Goal: Transaction & Acquisition: Purchase product/service

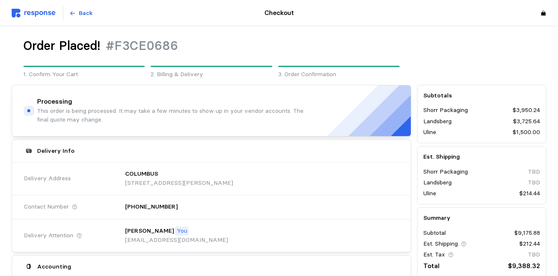
scroll to position [150, 0]
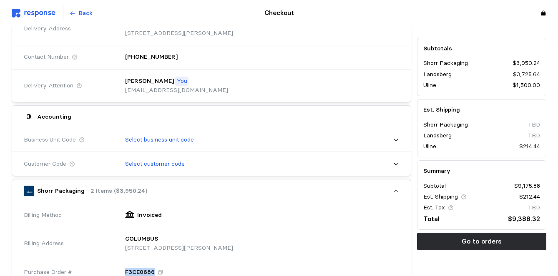
drag, startPoint x: 123, startPoint y: 268, endPoint x: 153, endPoint y: 270, distance: 30.0
click at [153, 270] on div "F3CE0686" at bounding box center [259, 272] width 280 height 21
copy p "F3CE0686"
click at [185, 120] on div "Accounting" at bounding box center [211, 117] width 381 height 16
click at [346, 19] on div at bounding box center [447, 14] width 203 height 22
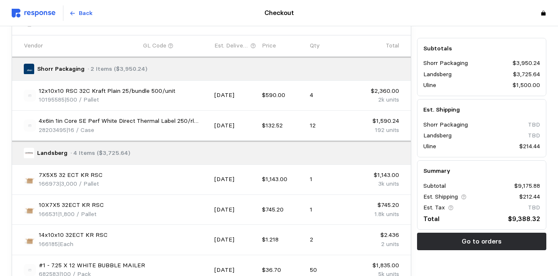
scroll to position [717, 0]
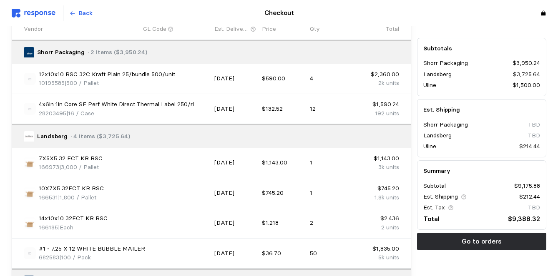
click at [182, 223] on div "14x10x10 32ECT KR RSC 166185 | Each" at bounding box center [116, 223] width 185 height 18
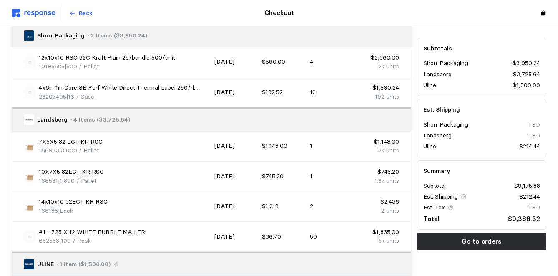
scroll to position [750, 0]
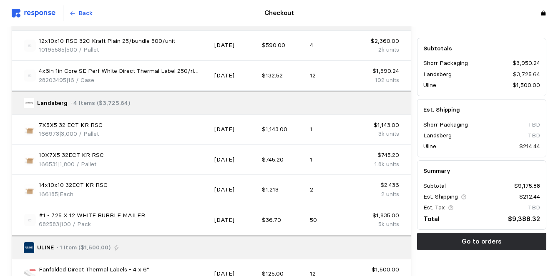
click at [65, 182] on p "14x10x10 32ECT KR RSC" at bounding box center [73, 185] width 69 height 9
click at [126, 189] on div "14x10x10 32ECT KR RSC 166185 | Each" at bounding box center [116, 190] width 185 height 18
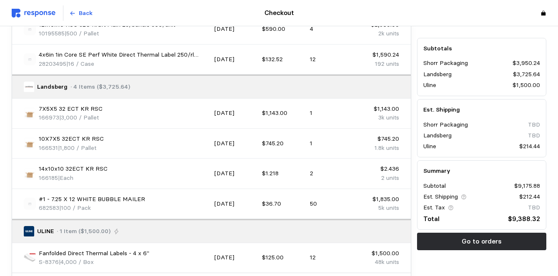
scroll to position [767, 0]
click at [194, 170] on div "14x10x10 32ECT KR RSC 166185 | Each" at bounding box center [116, 173] width 185 height 18
click at [154, 172] on div "14x10x10 32ECT KR RSC 166185 | Each" at bounding box center [116, 173] width 185 height 18
click at [99, 164] on p "14x10x10 32ECT KR RSC" at bounding box center [73, 168] width 69 height 9
drag, startPoint x: 150, startPoint y: 249, endPoint x: 39, endPoint y: 249, distance: 111.3
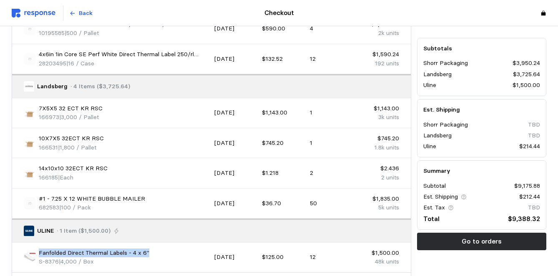
click at [39, 249] on div "Fanfolded Direct Thermal Labels - 4 x 6" S-8376 | 4,000 / Box" at bounding box center [116, 258] width 185 height 18
copy p "Fanfolded Direct Thermal Labels - 4 x 6""
click at [212, 196] on div "[DATE]" at bounding box center [235, 203] width 48 height 15
click at [91, 164] on p "14x10x10 32ECT KR RSC" at bounding box center [73, 168] width 69 height 9
click at [111, 171] on div "14x10x10 32ECT KR RSC 166185 | Each" at bounding box center [116, 173] width 185 height 18
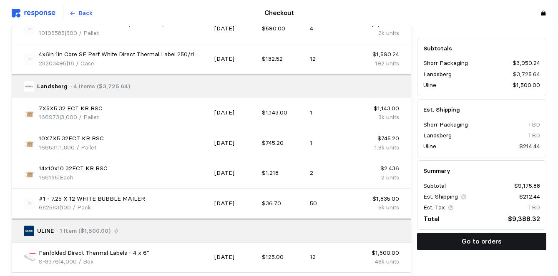
click at [467, 241] on p "Go to orders" at bounding box center [481, 241] width 40 height 10
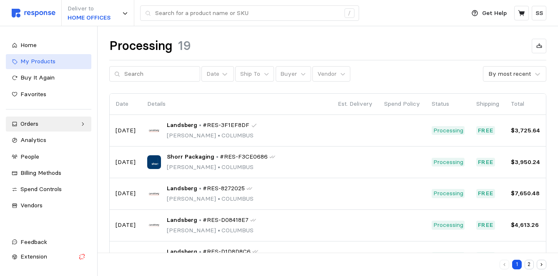
click at [48, 59] on span "My Products" at bounding box center [37, 62] width 35 height 8
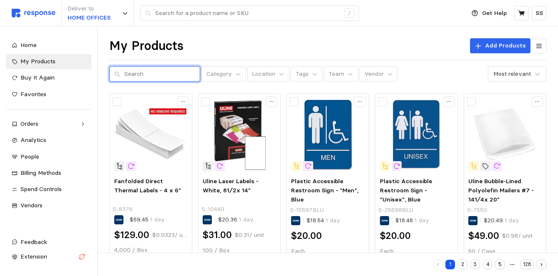
click at [132, 75] on input "text" at bounding box center [159, 74] width 71 height 15
type input "14X10X10"
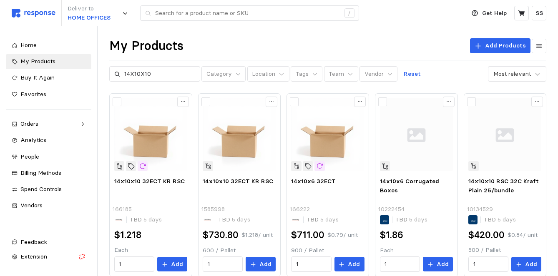
click at [362, 87] on div "My Products Add Products 14X10X10 Category Location Tags Team Vendor Reset Most…" at bounding box center [328, 267] width 460 height 482
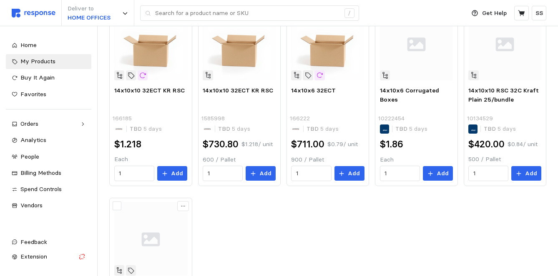
scroll to position [100, 0]
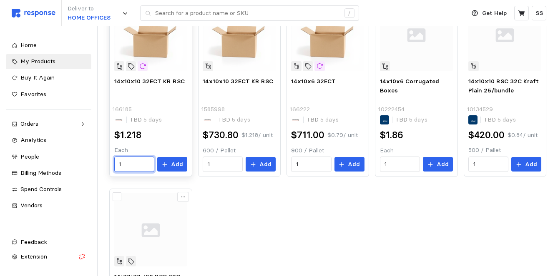
click at [134, 163] on input "1" at bounding box center [134, 164] width 30 height 15
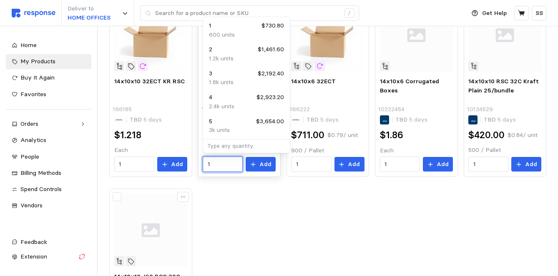
click at [218, 168] on input "1" at bounding box center [223, 164] width 30 height 15
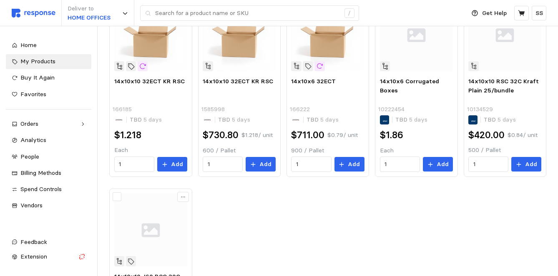
click at [221, 186] on div "14x10x10 32ECT KR RSC 166185 TBD 5 days $1.218 Each 1 Add 14x10x10 32ECT KR RSC…" at bounding box center [327, 183] width 437 height 380
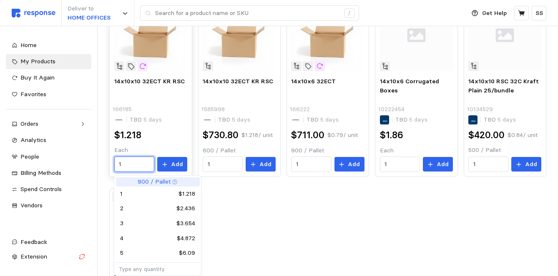
click at [123, 167] on input "1" at bounding box center [134, 164] width 30 height 15
type input "2"
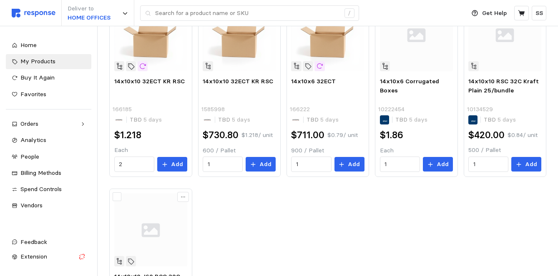
click at [229, 208] on div "14x10x10 32ECT KR RSC 166185 TBD 5 days $1.218 Each 2 Add 14x10x10 32ECT KR RSC…" at bounding box center [327, 183] width 437 height 380
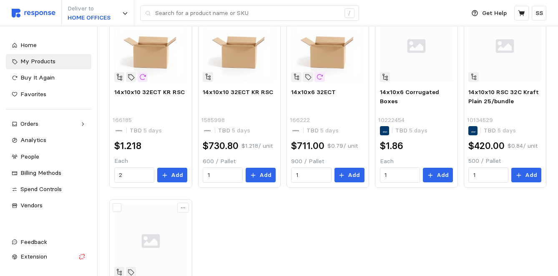
scroll to position [83, 0]
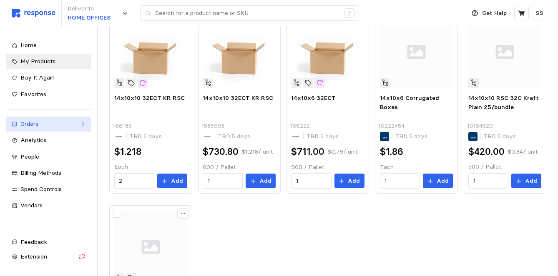
click at [42, 128] on div "Orders" at bounding box center [48, 124] width 56 height 9
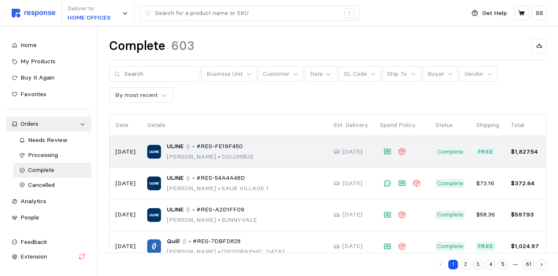
click at [223, 153] on p "[PERSON_NAME][GEOGRAPHIC_DATA]" at bounding box center [210, 157] width 87 height 9
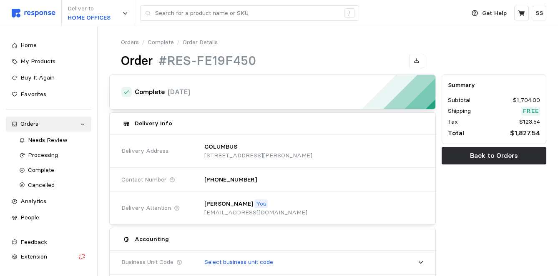
click at [161, 42] on link "Complete" at bounding box center [161, 42] width 26 height 9
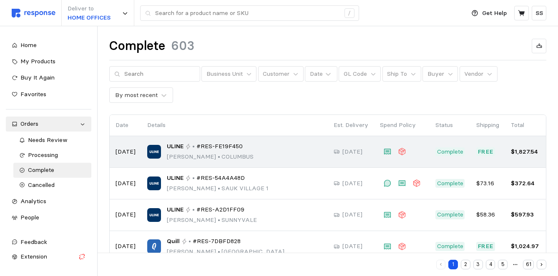
click at [153, 148] on img at bounding box center [154, 152] width 14 height 14
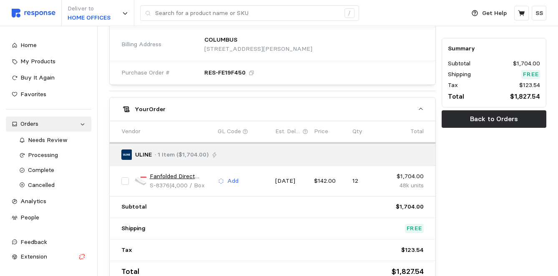
scroll to position [333, 0]
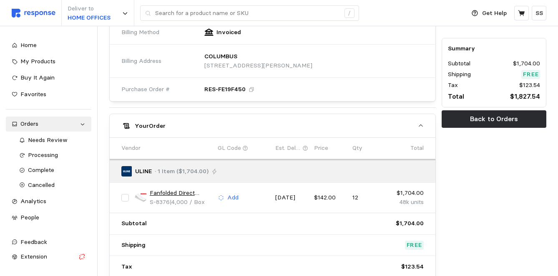
click at [321, 177] on div "ULINE · 1 Item ($1,704.00)" at bounding box center [269, 171] width 302 height 16
click at [330, 194] on p "$142.00" at bounding box center [330, 197] width 33 height 9
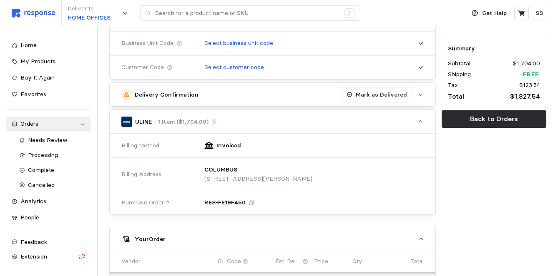
scroll to position [216, 0]
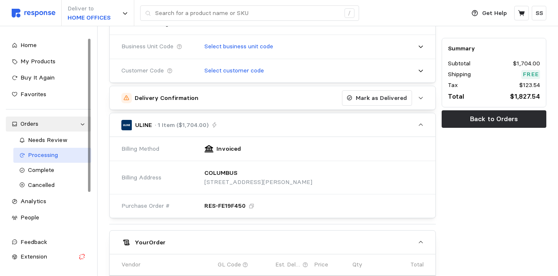
click at [34, 154] on span "Processing" at bounding box center [43, 155] width 30 height 8
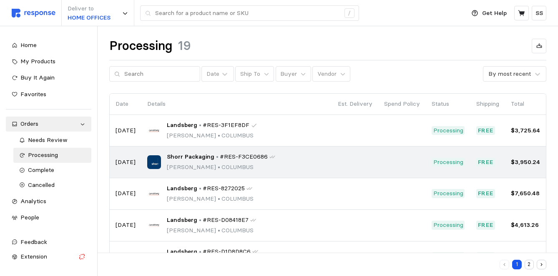
click at [195, 166] on p "[PERSON_NAME][GEOGRAPHIC_DATA]" at bounding box center [221, 167] width 108 height 9
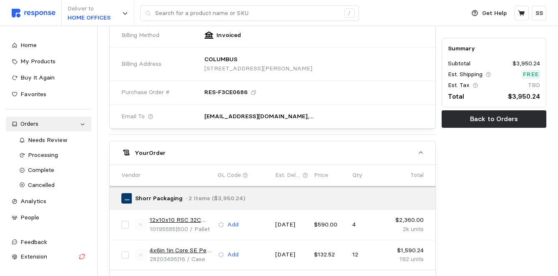
scroll to position [317, 0]
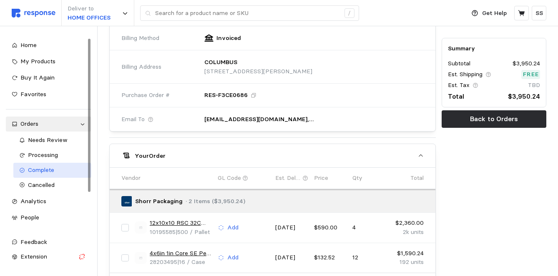
click at [65, 167] on div "Complete" at bounding box center [57, 170] width 58 height 9
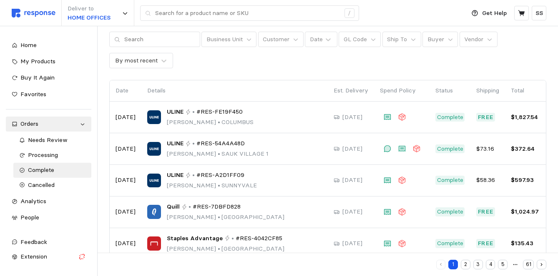
scroll to position [25, 0]
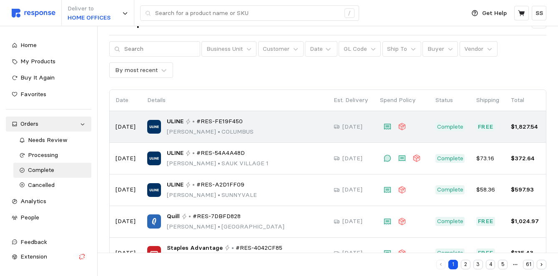
click at [257, 130] on div "ULINE • #RES-FE19F450 [PERSON_NAME][GEOGRAPHIC_DATA]" at bounding box center [234, 127] width 175 height 20
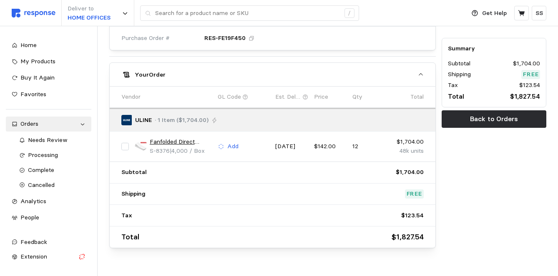
scroll to position [383, 0]
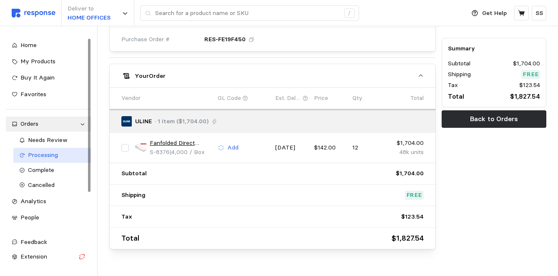
click at [52, 159] on div "Processing" at bounding box center [57, 155] width 58 height 9
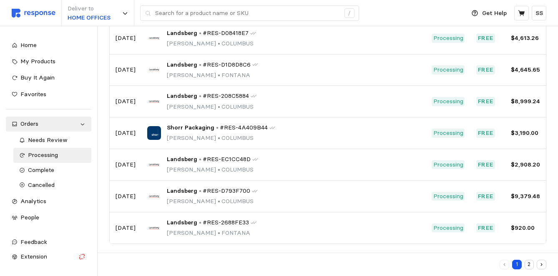
click at [551, 66] on div "Processing 19 Date Ship To Buyer Vendor By most recent Date Details Est. Delive…" at bounding box center [328, 59] width 460 height 440
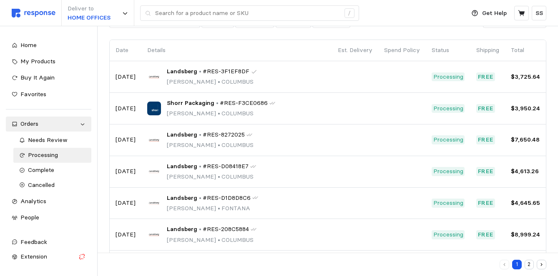
scroll to position [37, 0]
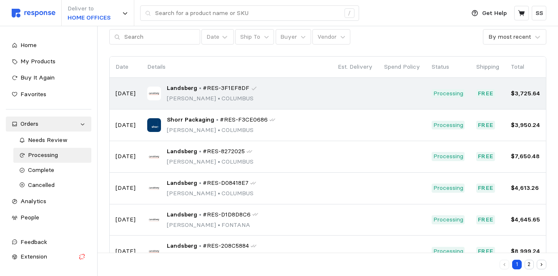
click at [365, 91] on td at bounding box center [355, 94] width 46 height 32
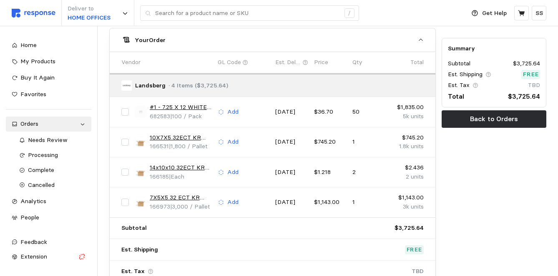
scroll to position [434, 0]
click at [393, 175] on p "2 units" at bounding box center [407, 176] width 33 height 9
click at [180, 165] on link "14x10x10 32ECT KR RSC" at bounding box center [181, 167] width 62 height 9
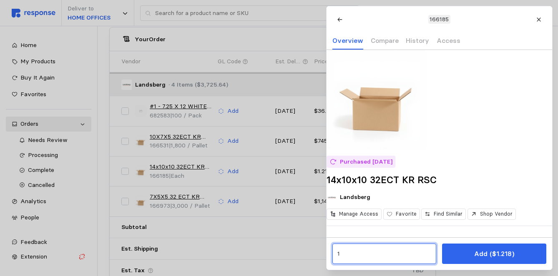
click at [371, 251] on input "1" at bounding box center [384, 254] width 94 height 15
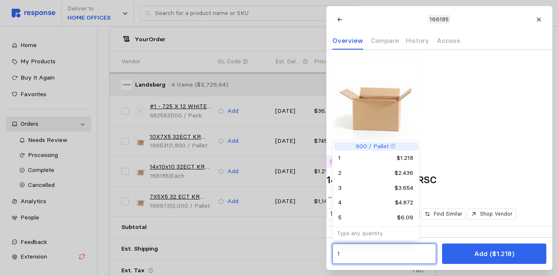
click at [353, 169] on div "2 $2.436" at bounding box center [375, 173] width 75 height 9
type input "2"
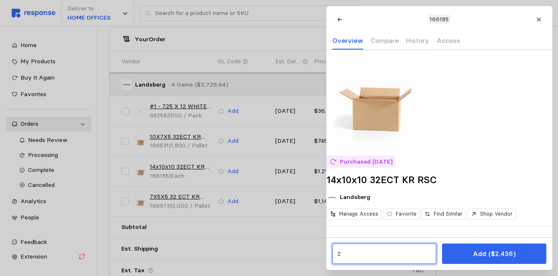
click at [351, 256] on input "2" at bounding box center [384, 254] width 94 height 15
drag, startPoint x: 348, startPoint y: 254, endPoint x: 335, endPoint y: 254, distance: 12.5
click at [335, 254] on div "2" at bounding box center [384, 254] width 104 height 20
click at [356, 252] on input "2" at bounding box center [384, 254] width 94 height 15
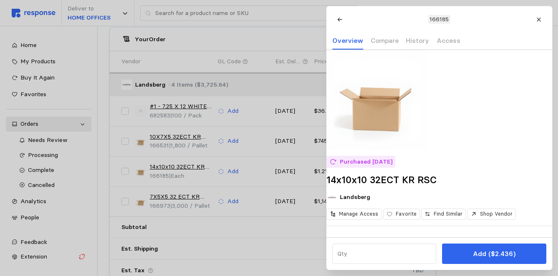
click at [372, 238] on div "Add ($2.436)" at bounding box center [439, 254] width 226 height 33
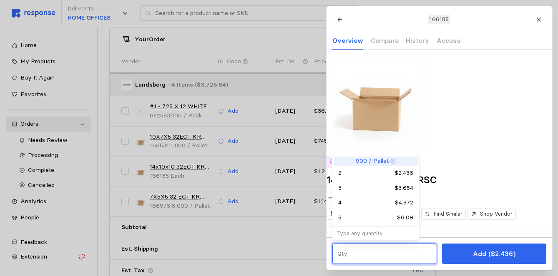
click at [366, 250] on input "text" at bounding box center [384, 254] width 94 height 15
click at [359, 258] on input "text" at bounding box center [384, 254] width 94 height 15
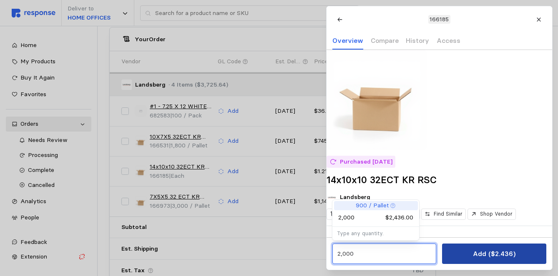
type input "2,000"
click at [471, 257] on button "Add ($2.436)" at bounding box center [494, 254] width 104 height 20
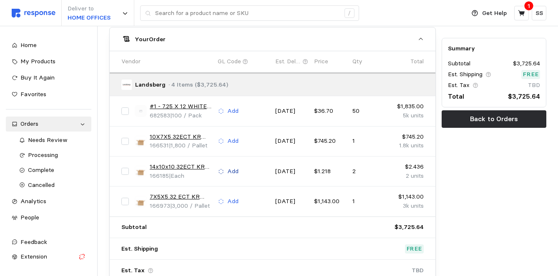
click at [230, 168] on p "Add" at bounding box center [232, 171] width 11 height 9
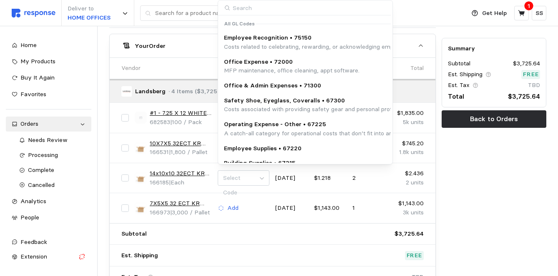
click at [254, 184] on div "14x10x10 32ECT KR RSC 166185 | Each Select Code [DATE] $1.218 2 $2.436 2 units" at bounding box center [272, 178] width 308 height 24
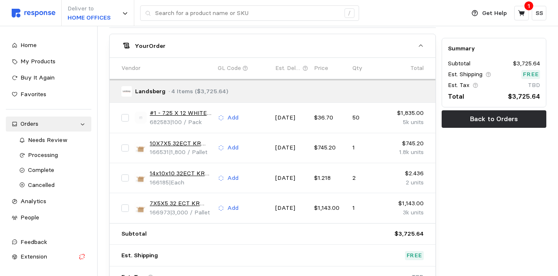
click at [126, 175] on input "checkbox" at bounding box center [125, 179] width 8 height 8
checkbox input "true"
click at [223, 176] on icon at bounding box center [220, 178] width 5 height 5
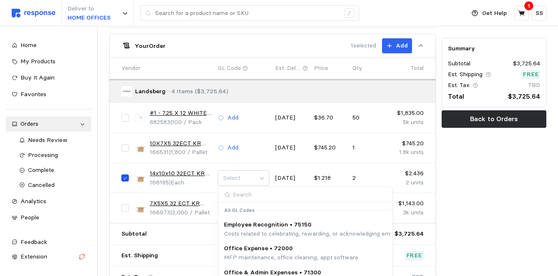
click at [235, 158] on div "10X7X5 32ECT KR RSC 166531 | 1,800 / Pallet Add [DATE] $745.20 1 $745.20 1.8k u…" at bounding box center [272, 148] width 325 height 30
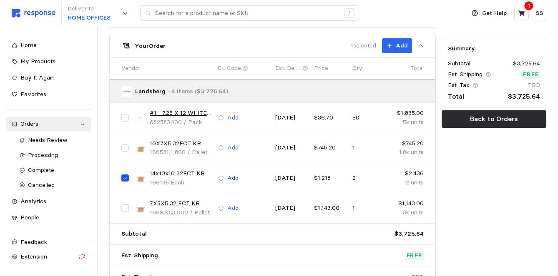
click at [231, 175] on p "Add" at bounding box center [232, 178] width 11 height 9
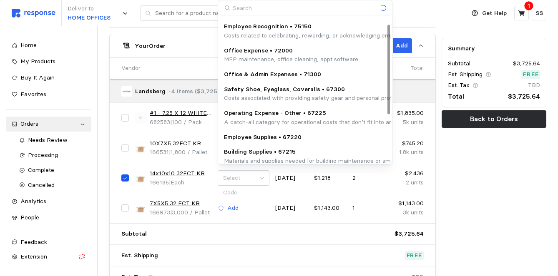
scroll to position [0, 0]
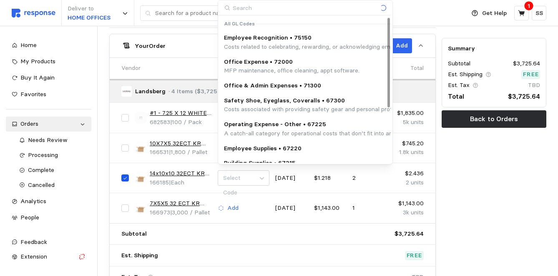
click at [390, 53] on div at bounding box center [388, 63] width 3 height 90
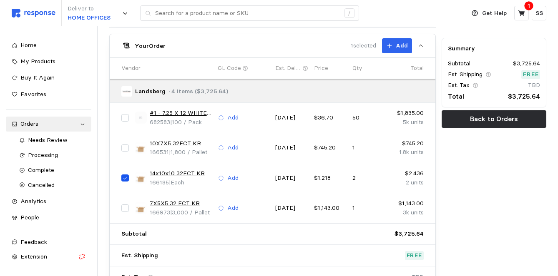
click at [416, 17] on div "Deliver to HOME OFFICES /" at bounding box center [236, 13] width 449 height 26
click at [520, 16] on icon at bounding box center [522, 14] width 8 height 8
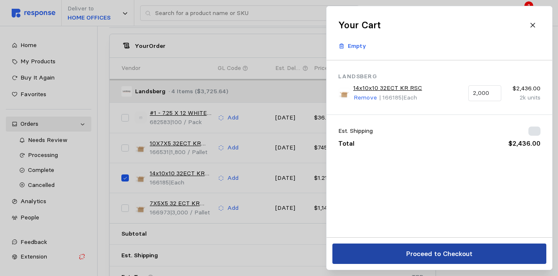
click at [426, 256] on p "Proceed to Checkout" at bounding box center [439, 254] width 66 height 10
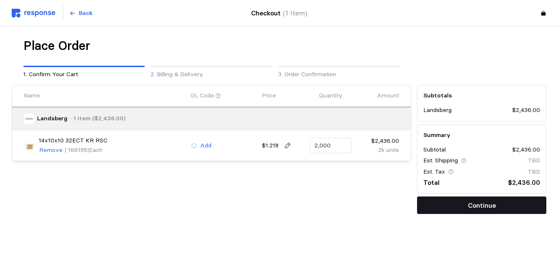
click at [456, 206] on button "Continue" at bounding box center [481, 206] width 129 height 18
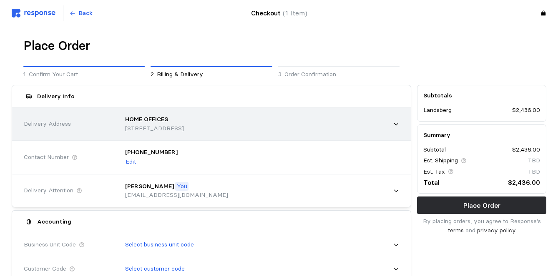
click at [184, 128] on p "[STREET_ADDRESS]" at bounding box center [154, 128] width 59 height 9
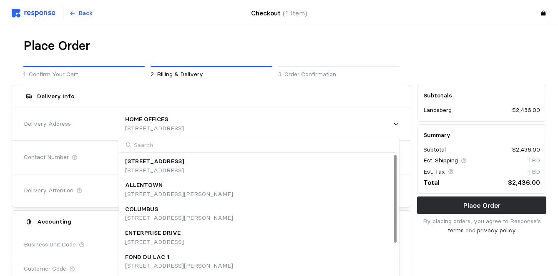
click at [233, 209] on div "COLUMBUS" at bounding box center [179, 209] width 108 height 9
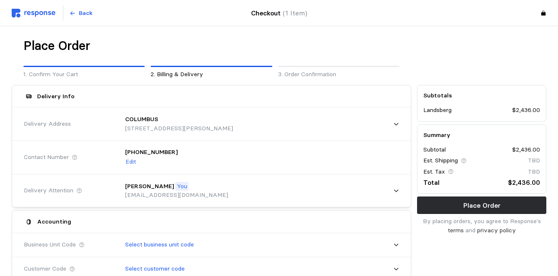
click at [333, 165] on div "[PHONE_NUMBER] Edit" at bounding box center [259, 157] width 280 height 30
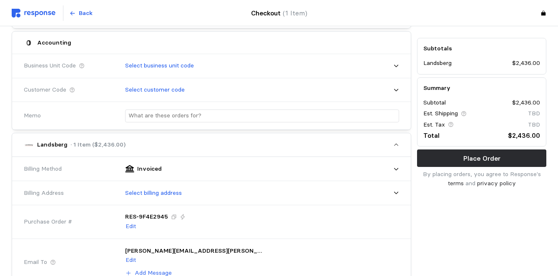
scroll to position [183, 0]
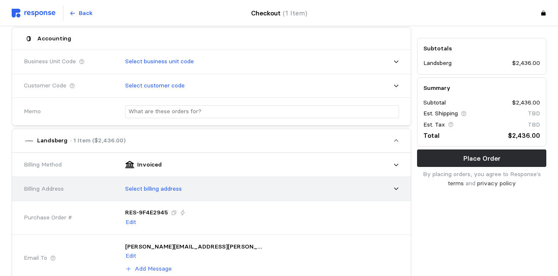
click at [327, 192] on div "Select billing address" at bounding box center [259, 189] width 280 height 21
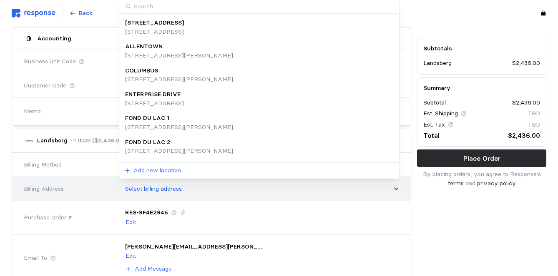
scroll to position [182, 0]
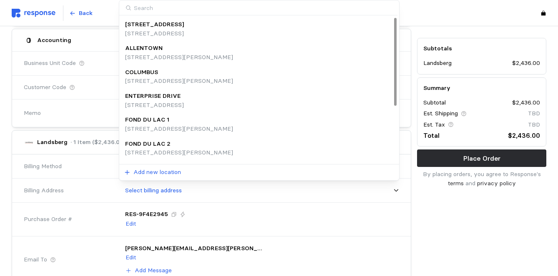
click at [311, 84] on div "COLUMBUS [STREET_ADDRESS][PERSON_NAME]" at bounding box center [259, 77] width 268 height 18
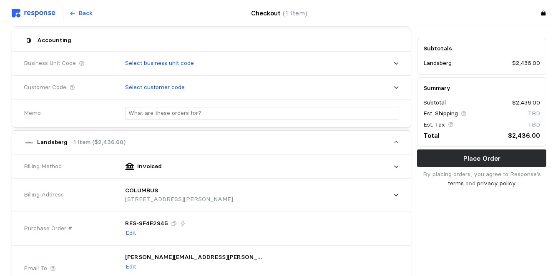
click at [436, 221] on div "Subtotals Landsberg $2,436.00 Summary Subtotal $2,436.00 Est. Shipping TBD Est.…" at bounding box center [481, 196] width 135 height 593
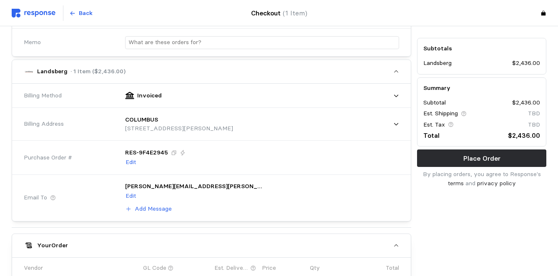
scroll to position [265, 0]
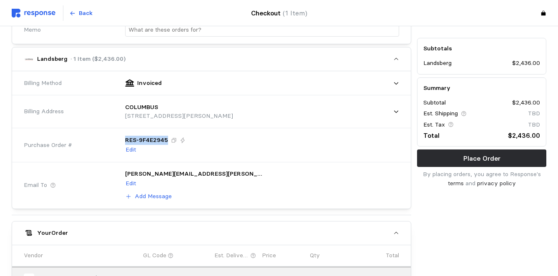
drag, startPoint x: 166, startPoint y: 138, endPoint x: 124, endPoint y: 139, distance: 42.1
click at [124, 138] on div "RES-9F4E2945 Edit" at bounding box center [259, 145] width 280 height 30
copy p "RES-9F4E2945"
click at [446, 155] on button "Place Order" at bounding box center [481, 159] width 129 height 18
